Goal: Information Seeking & Learning: Learn about a topic

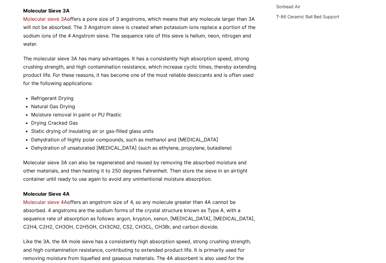
scroll to position [238, 0]
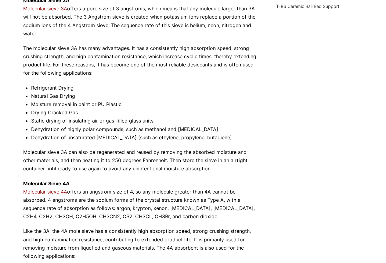
click at [29, 86] on div "Not all molecular sieves are created equal, and you want to be sure to get the …" at bounding box center [141, 184] width 236 height 658
click at [35, 86] on li "Refrigerant Drying" at bounding box center [145, 88] width 228 height 8
click at [73, 87] on li "Refrigerant Drying" at bounding box center [145, 88] width 228 height 8
click at [72, 88] on li "Refrigerant Drying" at bounding box center [145, 88] width 228 height 8
click at [71, 88] on li "Refrigerant Drying" at bounding box center [145, 88] width 228 height 8
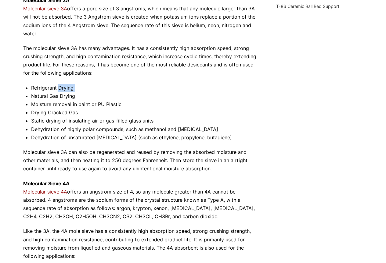
click at [77, 87] on li "Refrigerant Drying" at bounding box center [145, 88] width 228 height 8
click at [74, 87] on li "Refrigerant Drying" at bounding box center [145, 88] width 228 height 8
drag, startPoint x: 73, startPoint y: 87, endPoint x: 30, endPoint y: 91, distance: 43.1
click at [30, 91] on div "Not all molecular sieves are created equal, and you want to be sure to get the …" at bounding box center [141, 184] width 236 height 658
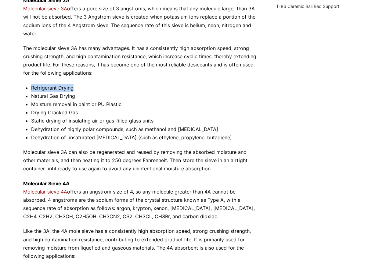
copy li "Refrigerant Drying"
drag, startPoint x: 74, startPoint y: 96, endPoint x: 32, endPoint y: 95, distance: 42.4
click at [32, 95] on li "Natural Gas Drying" at bounding box center [145, 96] width 228 height 8
copy li "Natural Gas Drying"
click at [30, 112] on div "Not all molecular sieves are created equal, and you want to be sure to get the …" at bounding box center [141, 184] width 236 height 658
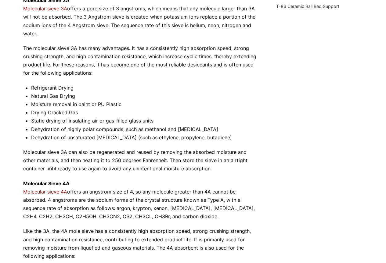
click at [30, 129] on div "Not all molecular sieves are created equal, and you want to be sure to get the …" at bounding box center [141, 184] width 236 height 658
drag, startPoint x: 30, startPoint y: 128, endPoint x: 33, endPoint y: 128, distance: 3.1
click at [30, 128] on div "Not all molecular sieves are created equal, and you want to be sure to get the …" at bounding box center [141, 184] width 236 height 658
click at [195, 128] on li "Dehydration of highly polar compounds, such as methanol and [MEDICAL_DATA]" at bounding box center [145, 129] width 228 height 8
click at [194, 128] on li "Dehydration of highly polar compounds, such as methanol and [MEDICAL_DATA]" at bounding box center [145, 129] width 228 height 8
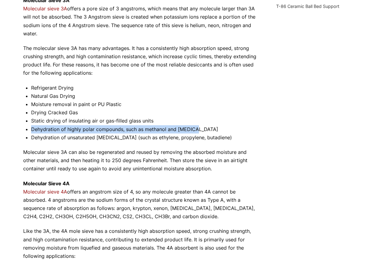
drag, startPoint x: 195, startPoint y: 128, endPoint x: 32, endPoint y: 129, distance: 162.8
click at [32, 129] on li "Dehydration of highly polar compounds, such as methanol and [MEDICAL_DATA]" at bounding box center [145, 129] width 228 height 8
copy li "Dehydration of highly polar compounds, such as methanol and [MEDICAL_DATA]"
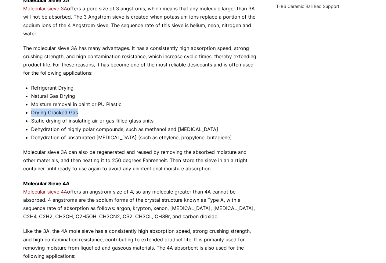
drag, startPoint x: 30, startPoint y: 112, endPoint x: 77, endPoint y: 110, distance: 47.0
click at [77, 110] on div "Not all molecular sieves are created equal, and you want to be sure to get the …" at bounding box center [141, 184] width 236 height 658
copy li "Drying Cracked Gas"
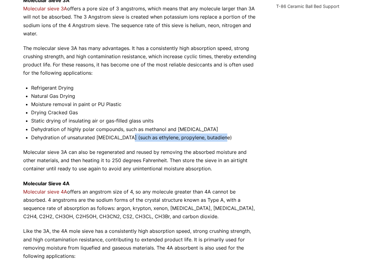
drag, startPoint x: 128, startPoint y: 137, endPoint x: 224, endPoint y: 135, distance: 95.8
click at [224, 135] on li "Dehydration of unsaturated [MEDICAL_DATA] (such as ethylene, propylene, butadie…" at bounding box center [145, 138] width 228 height 8
copy li "(such as ethylene, propylene, butadiene)"
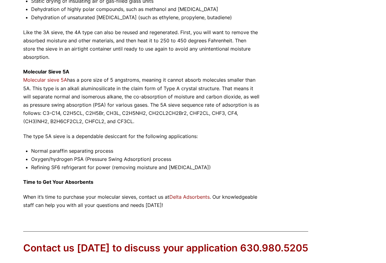
scroll to position [543, 0]
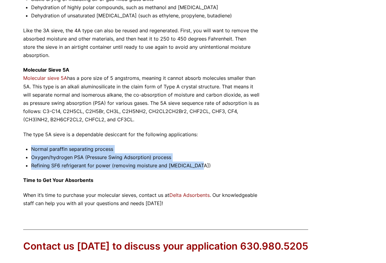
drag, startPoint x: 30, startPoint y: 148, endPoint x: 201, endPoint y: 166, distance: 172.2
copy ul "Normal paraffin separating process Oxygen/hydrogen PSA (Pressure Swing Adsorpti…"
